Goal: Task Accomplishment & Management: Manage account settings

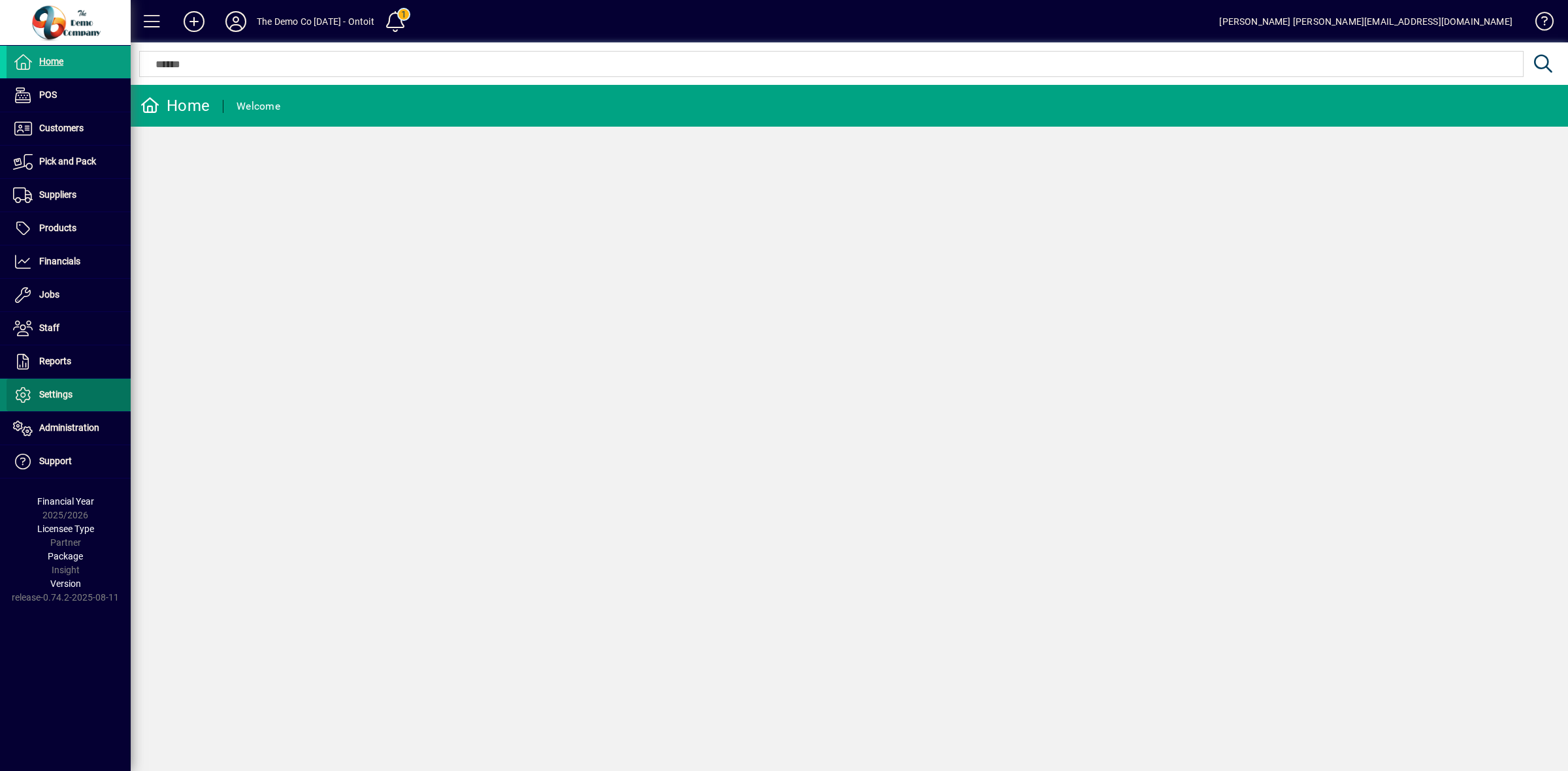
click at [62, 392] on span "Settings" at bounding box center [56, 394] width 33 height 10
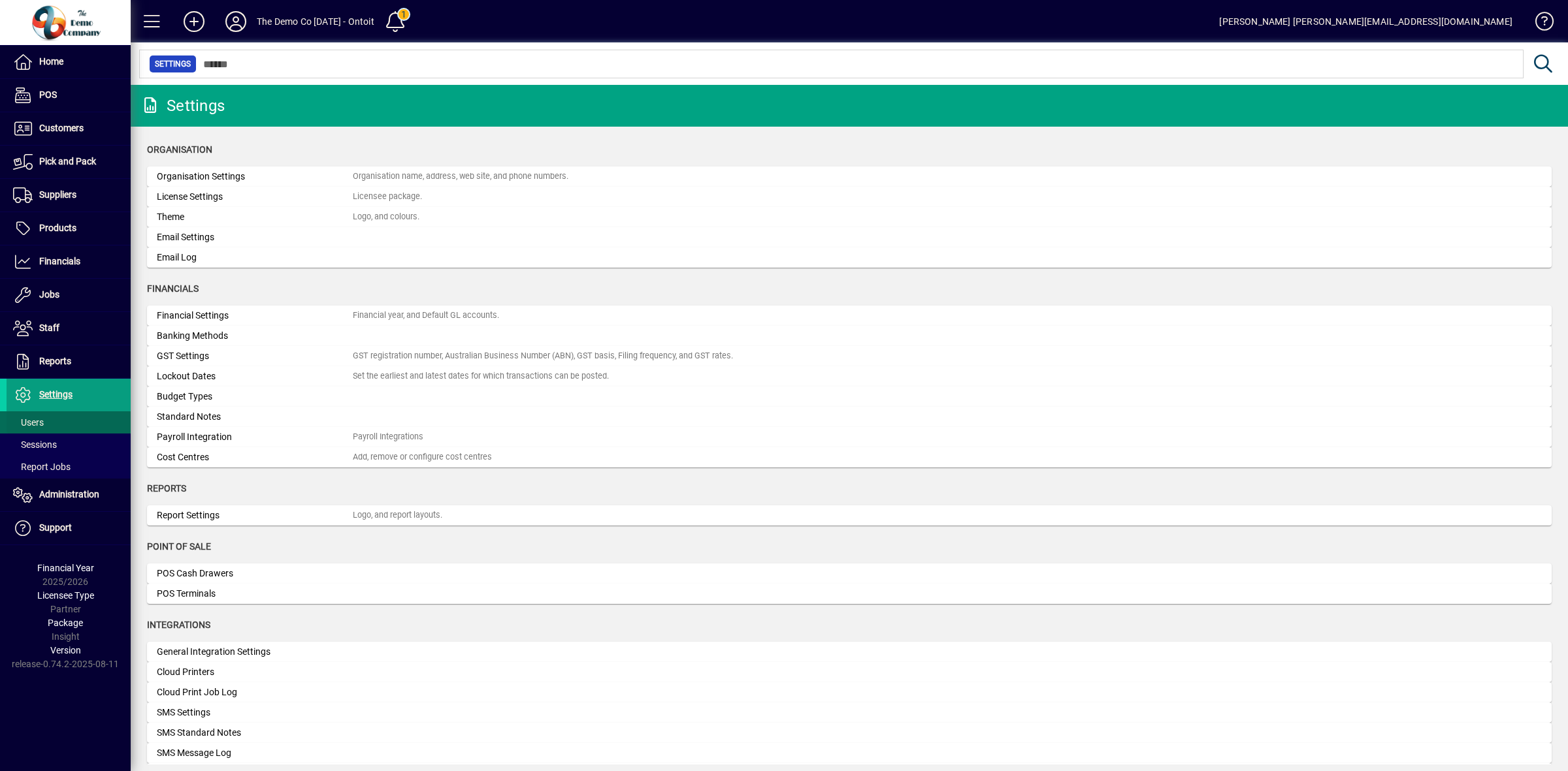
click at [40, 418] on span "Users" at bounding box center [28, 423] width 31 height 10
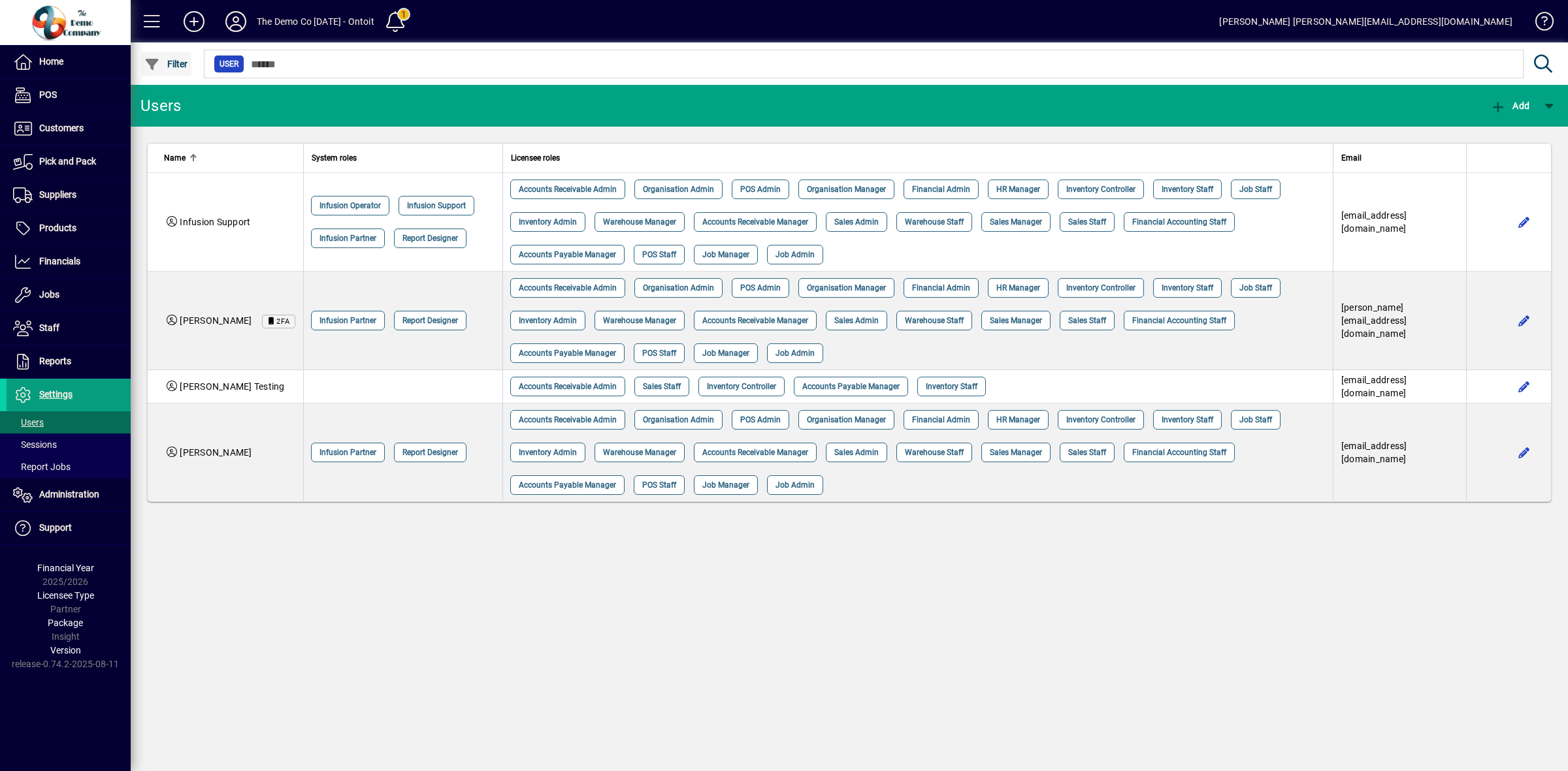
click at [175, 68] on span "Filter" at bounding box center [166, 64] width 44 height 10
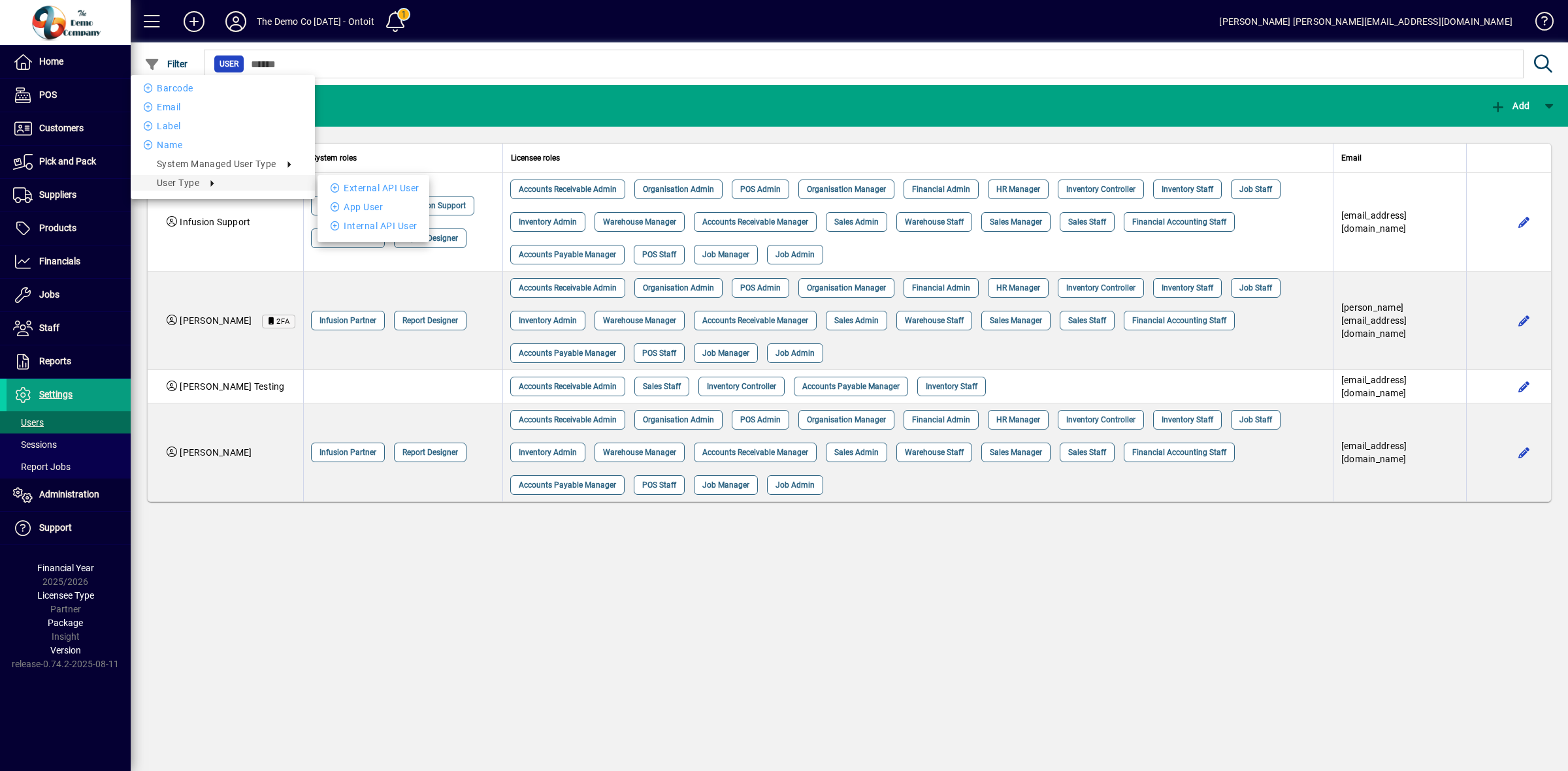
click at [902, 728] on div at bounding box center [784, 385] width 1568 height 771
